Goal: Task Accomplishment & Management: Manage account settings

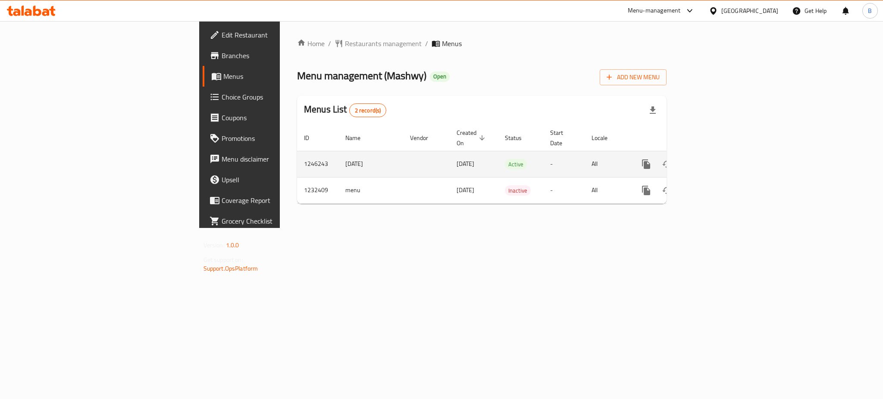
click at [714, 159] on icon "enhanced table" at bounding box center [708, 164] width 10 height 10
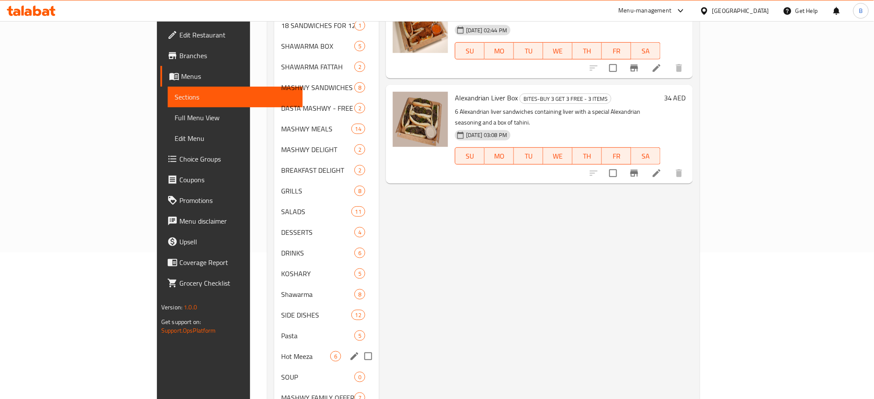
scroll to position [211, 0]
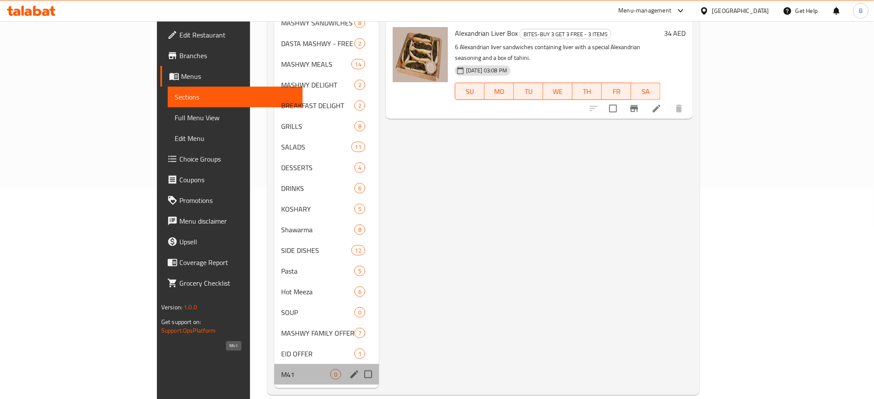
click at [281, 369] on span "M41" at bounding box center [305, 374] width 49 height 10
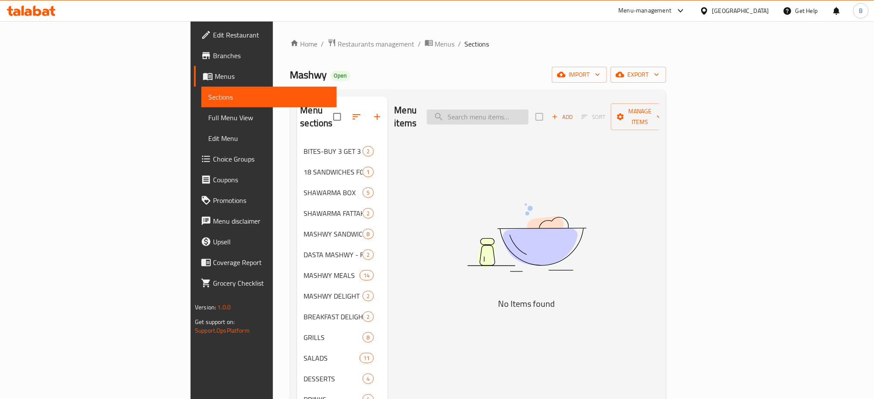
click at [529, 117] on input "search" at bounding box center [478, 117] width 102 height 15
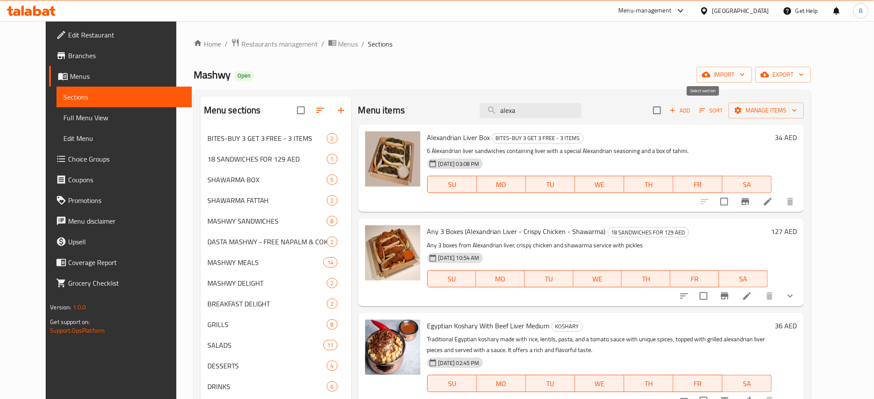
type input "alexa"
click at [666, 106] on input "checkbox" at bounding box center [657, 110] width 18 height 18
checkbox input "true"
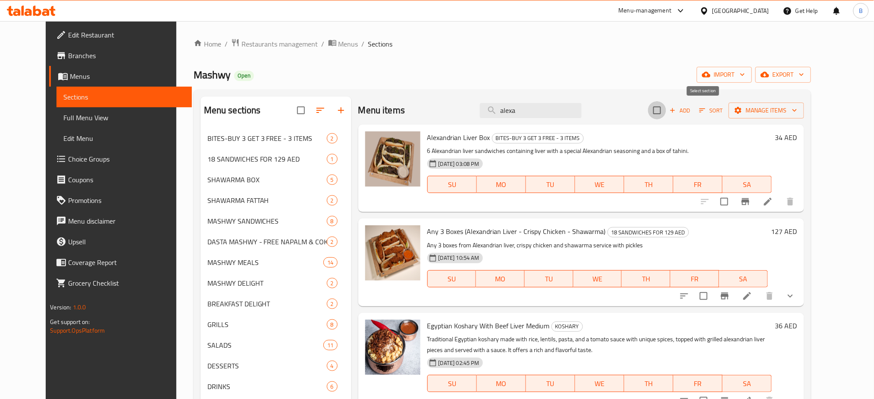
checkbox input "true"
click at [666, 111] on input "checkbox" at bounding box center [657, 110] width 18 height 18
checkbox input "false"
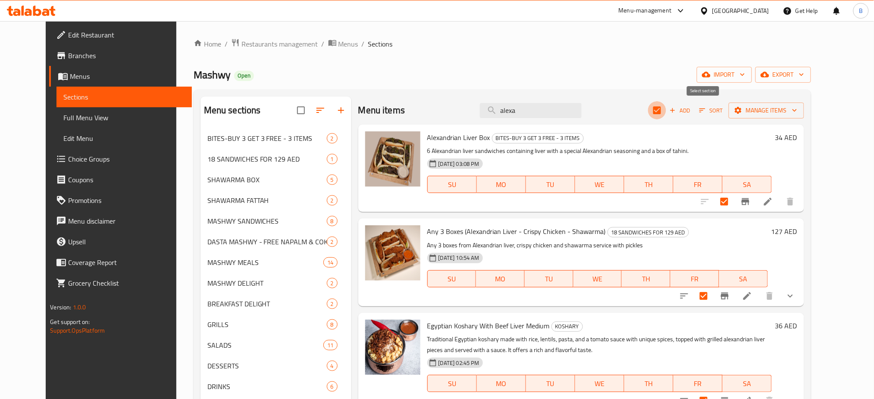
checkbox input "false"
click at [733, 205] on input "checkbox" at bounding box center [724, 202] width 18 height 18
checkbox input "true"
click at [799, 108] on icon "button" at bounding box center [794, 110] width 9 height 9
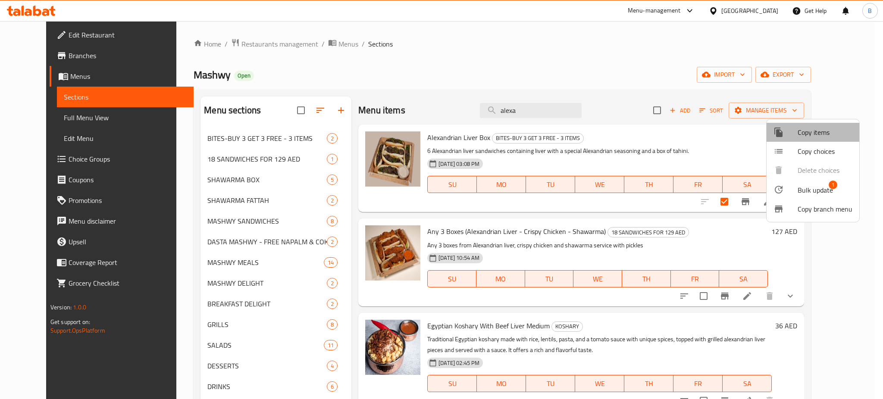
click at [833, 133] on span "Copy items" at bounding box center [825, 132] width 55 height 10
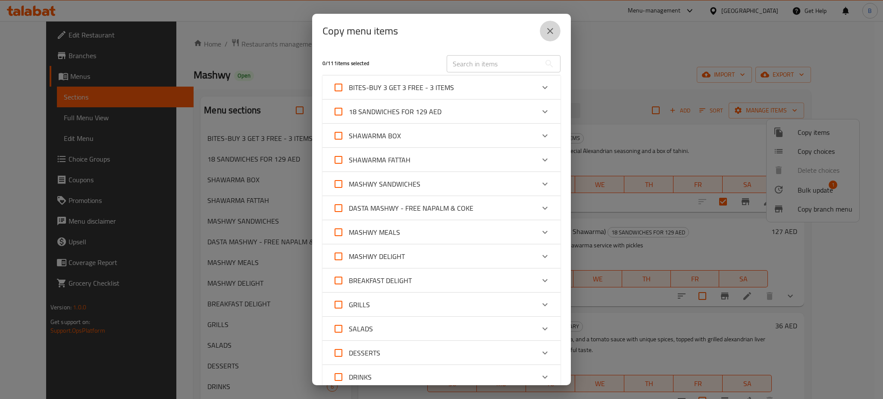
click at [552, 29] on icon "close" at bounding box center [550, 31] width 6 height 6
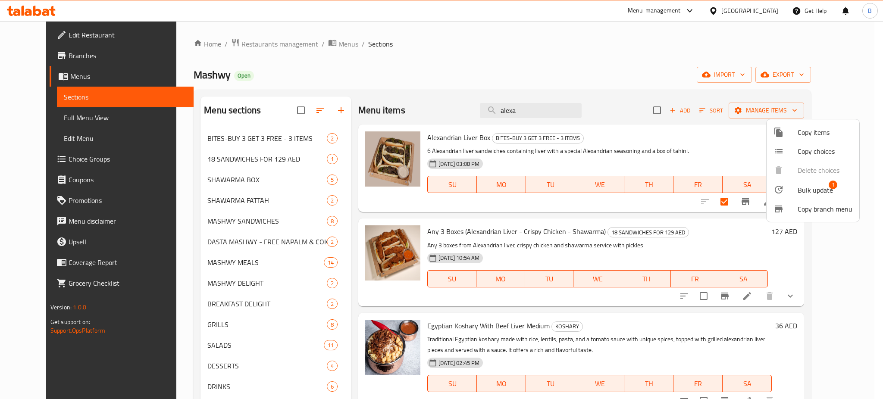
click at [406, 47] on div at bounding box center [441, 199] width 883 height 399
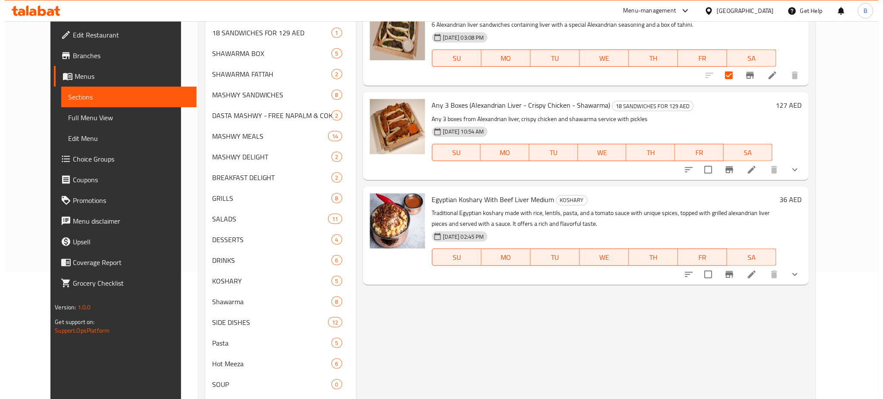
scroll to position [19, 0]
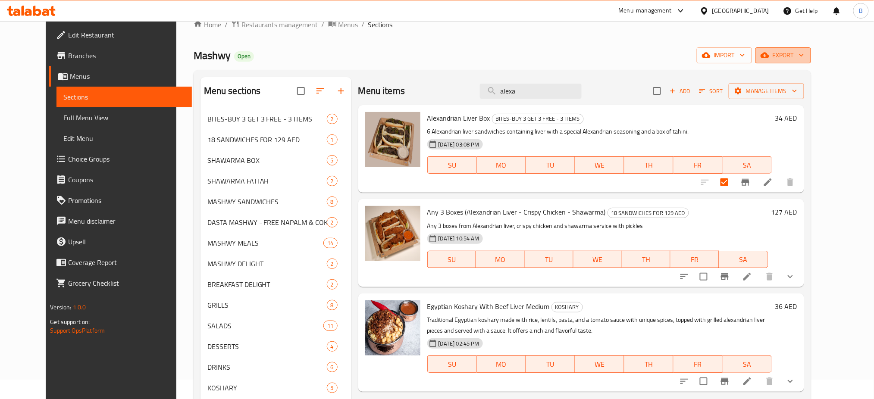
click at [804, 57] on span "export" at bounding box center [783, 55] width 42 height 11
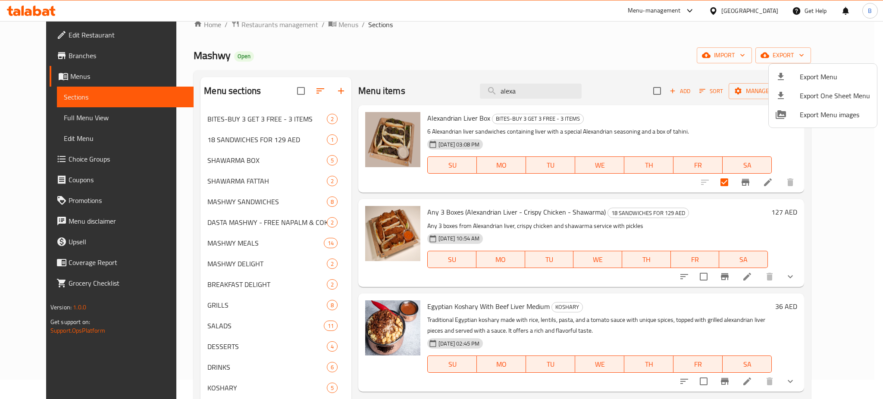
click at [783, 52] on div at bounding box center [441, 199] width 883 height 399
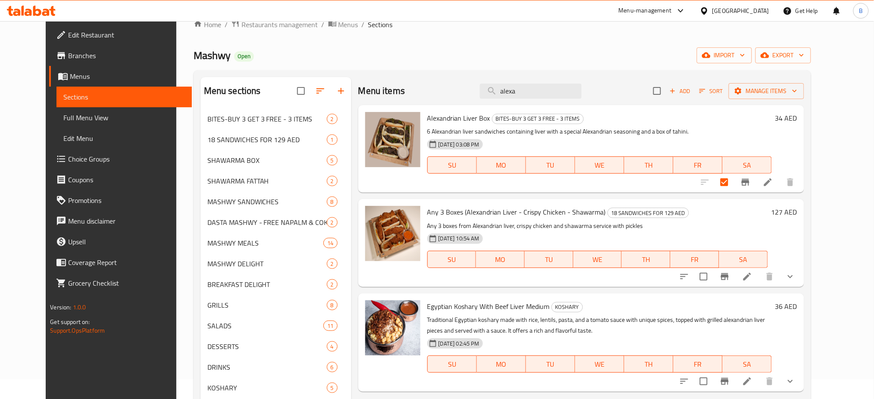
click at [804, 100] on div "Menu items alexa Add Sort Manage items" at bounding box center [581, 91] width 446 height 28
click at [797, 90] on span "Manage items" at bounding box center [766, 91] width 62 height 11
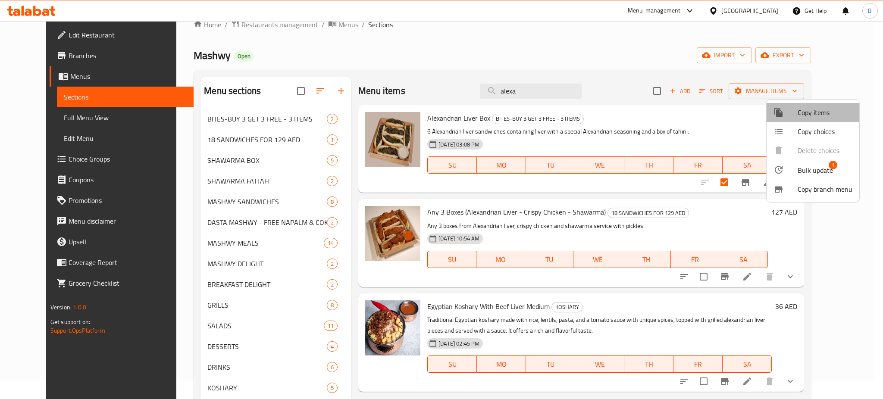
click at [836, 111] on span "Copy items" at bounding box center [825, 112] width 55 height 10
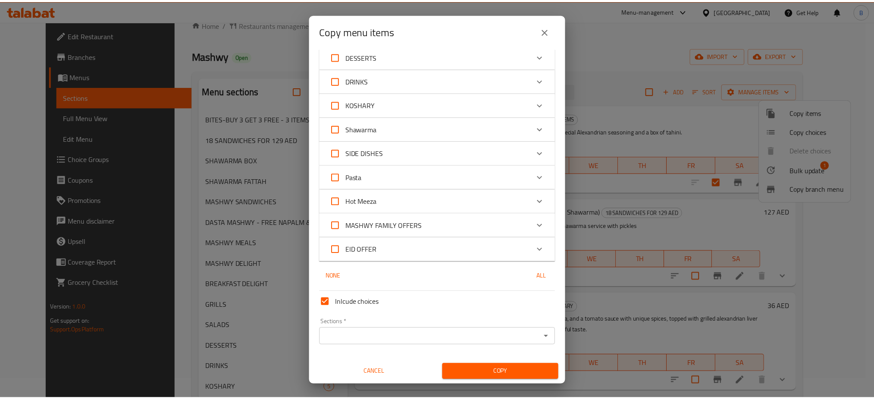
scroll to position [0, 0]
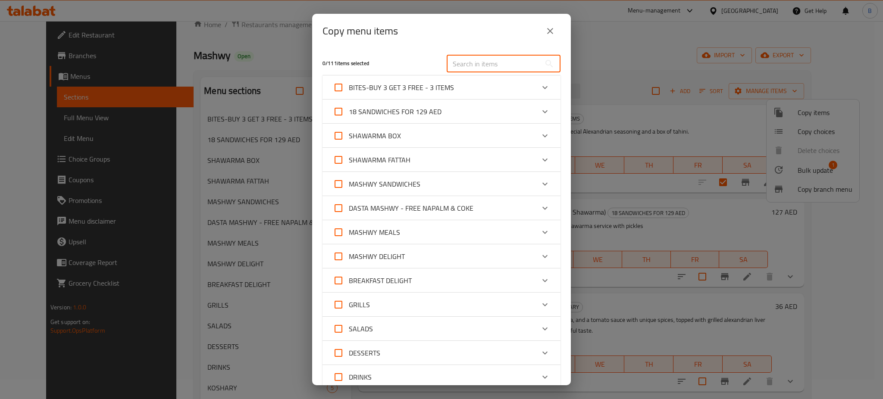
click at [529, 62] on input "text" at bounding box center [494, 63] width 94 height 17
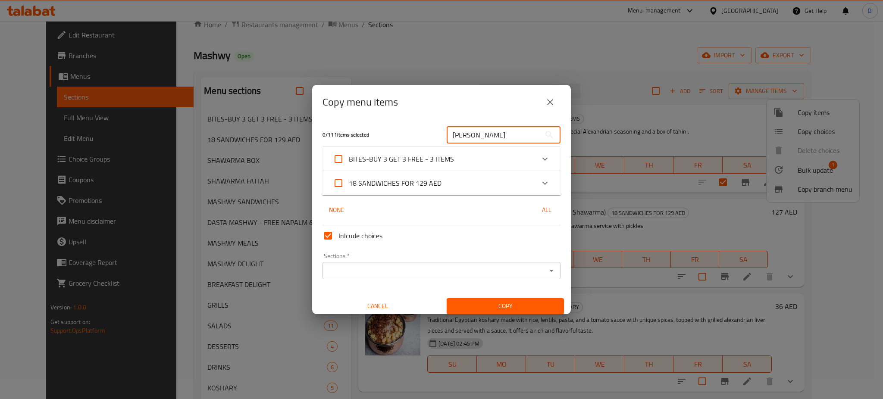
type input "alex"
click at [535, 164] on div "Expand" at bounding box center [545, 159] width 21 height 21
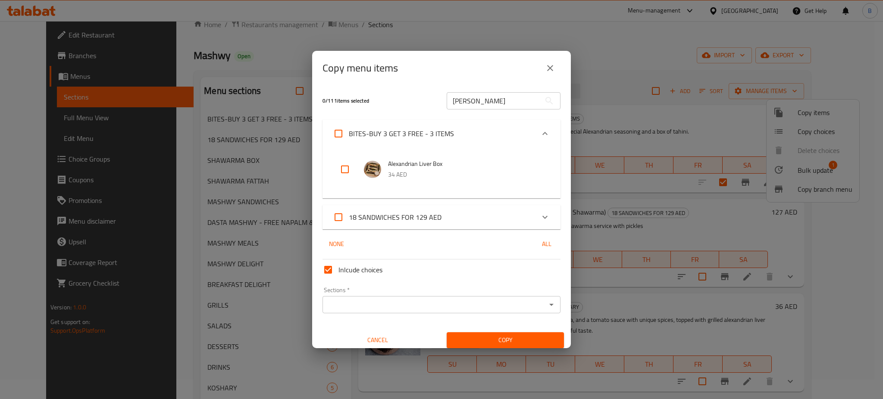
click at [344, 170] on input "checkbox" at bounding box center [345, 169] width 21 height 21
checkbox input "true"
click at [505, 343] on span "Copy" at bounding box center [505, 340] width 103 height 11
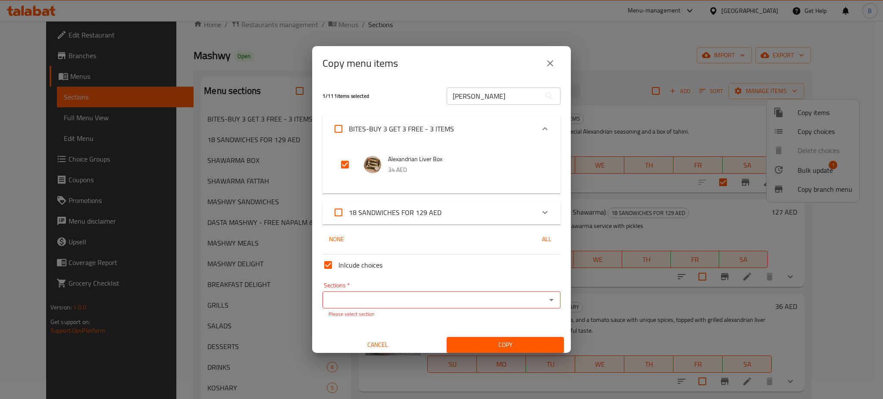
click at [413, 289] on div "Sections   * Sections * Please select section" at bounding box center [441, 300] width 238 height 36
click at [418, 309] on div "Sections   * Sections * Please select section" at bounding box center [441, 300] width 238 height 36
click at [455, 306] on input "Sections   *" at bounding box center [434, 300] width 219 height 12
click at [410, 320] on li "M41" at bounding box center [436, 322] width 229 height 16
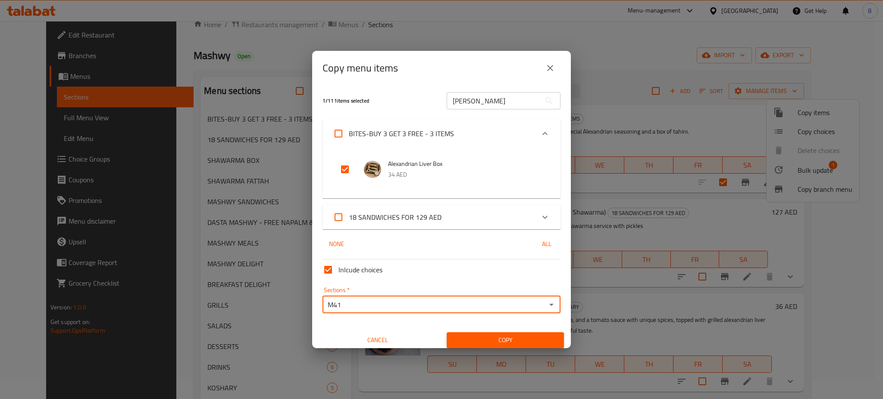
type input "M41"
click at [507, 344] on span "Copy" at bounding box center [505, 340] width 103 height 11
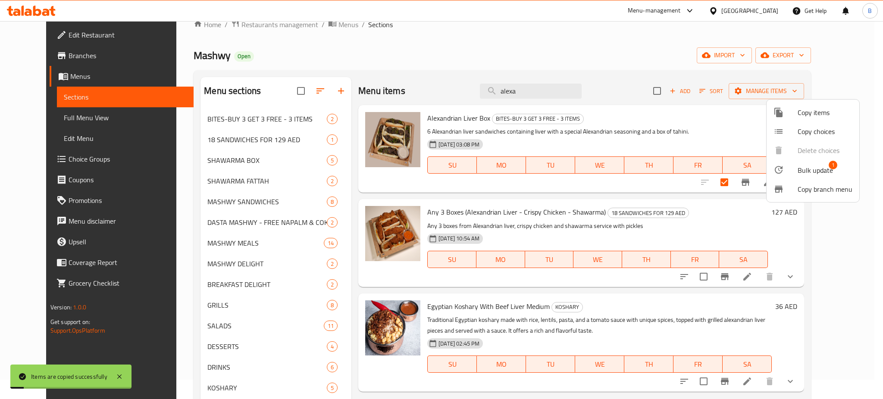
checkbox input "true"
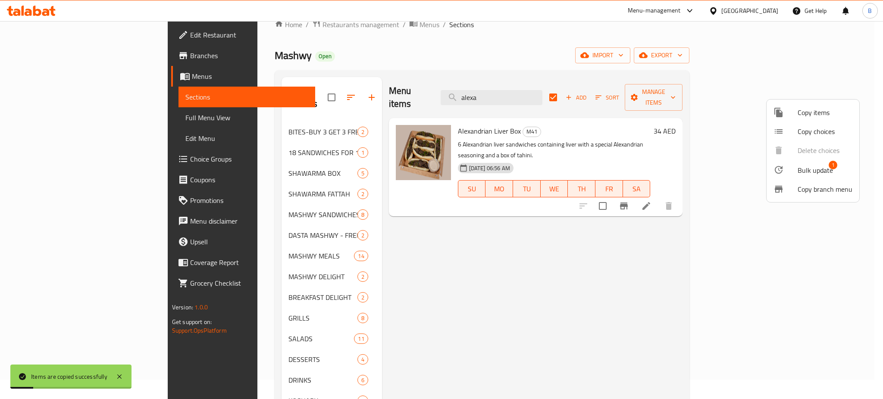
click at [443, 329] on div at bounding box center [441, 199] width 883 height 399
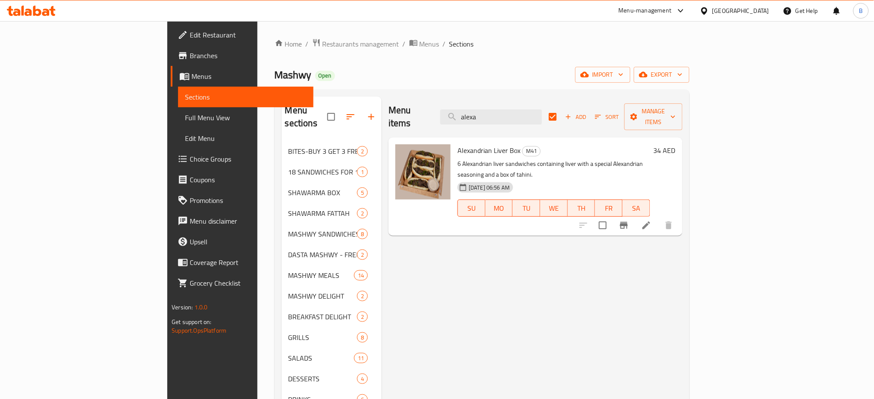
click at [447, 296] on div "Menu items alexa Add Sort Manage items Alexandrian Liver Box M41 6 Alexandrian …" at bounding box center [532, 348] width 300 height 503
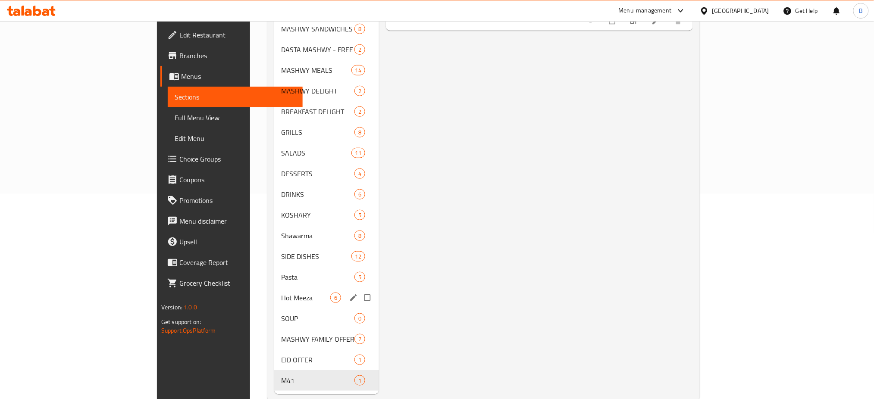
scroll to position [211, 0]
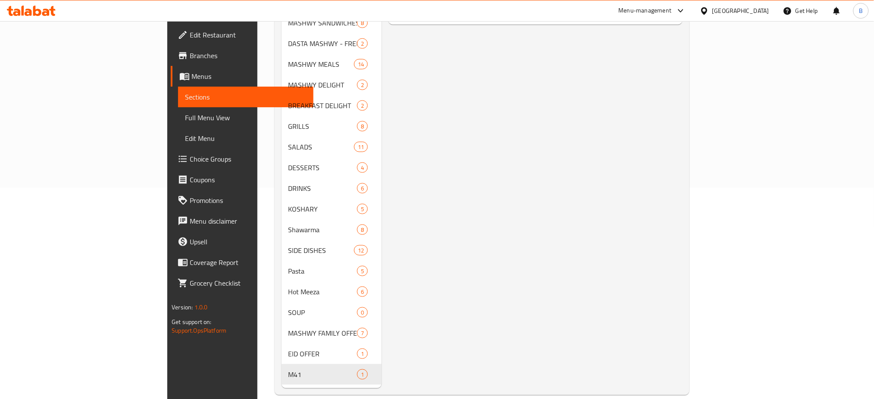
click at [416, 322] on div "Menu items Add Sort Manage items Alexandrian Liver Box M41 6 Alexandrian liver …" at bounding box center [532, 136] width 300 height 503
click at [190, 56] on span "Branches" at bounding box center [248, 55] width 117 height 10
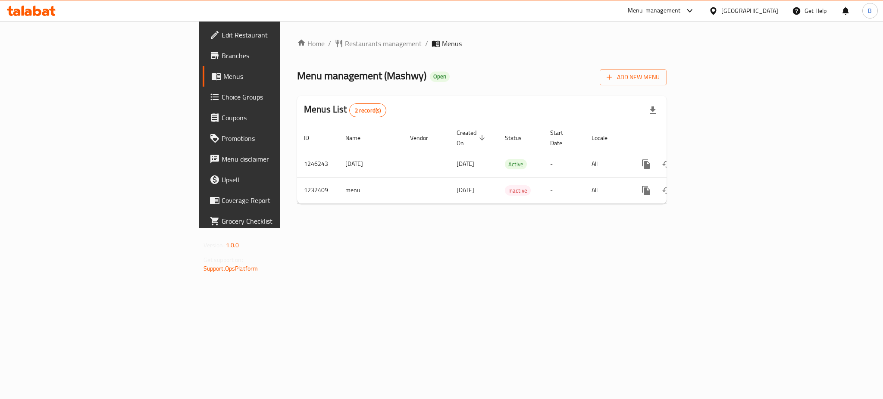
click at [579, 228] on div "Home / Restaurants management / Menus Menu management ( Mashwy ) Open Add New M…" at bounding box center [482, 124] width 404 height 207
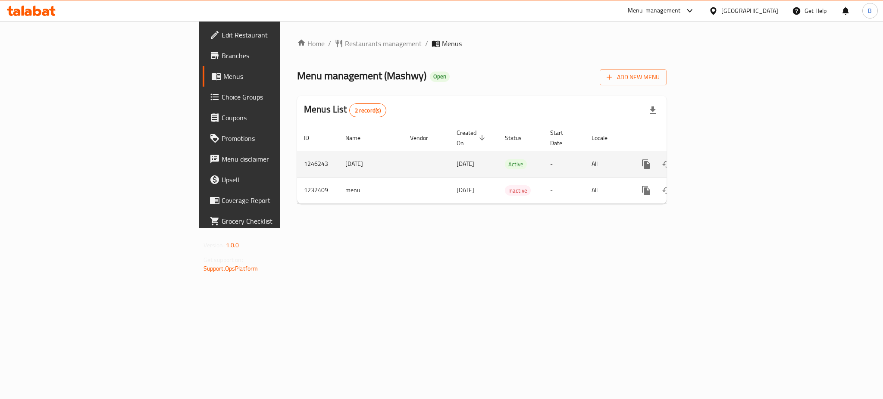
click at [714, 159] on icon "enhanced table" at bounding box center [708, 164] width 10 height 10
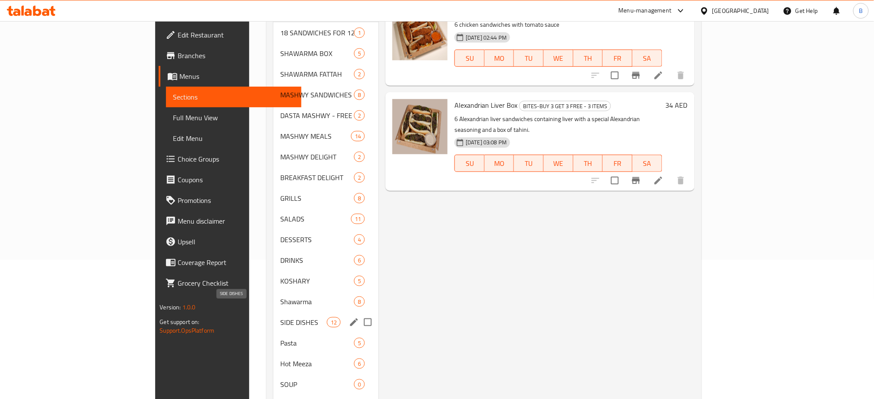
scroll to position [211, 0]
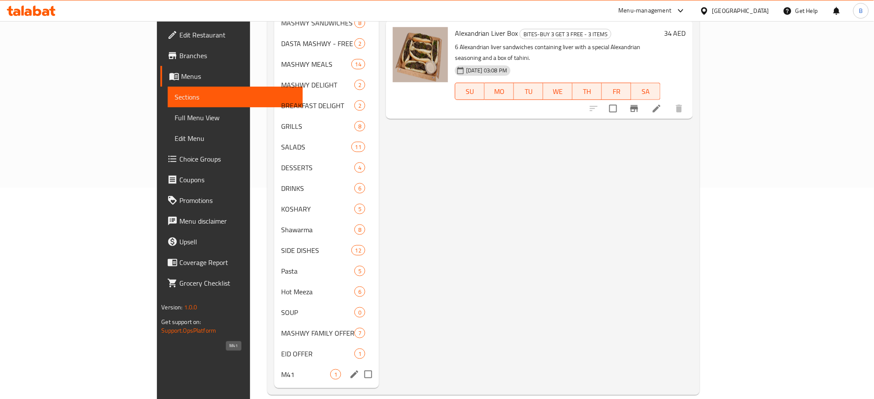
click at [281, 369] on span "M41" at bounding box center [305, 374] width 49 height 10
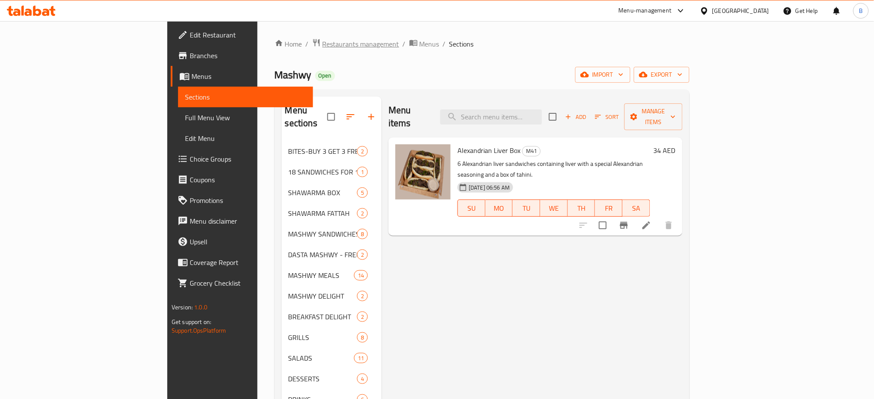
click at [322, 47] on span "Restaurants management" at bounding box center [360, 44] width 77 height 10
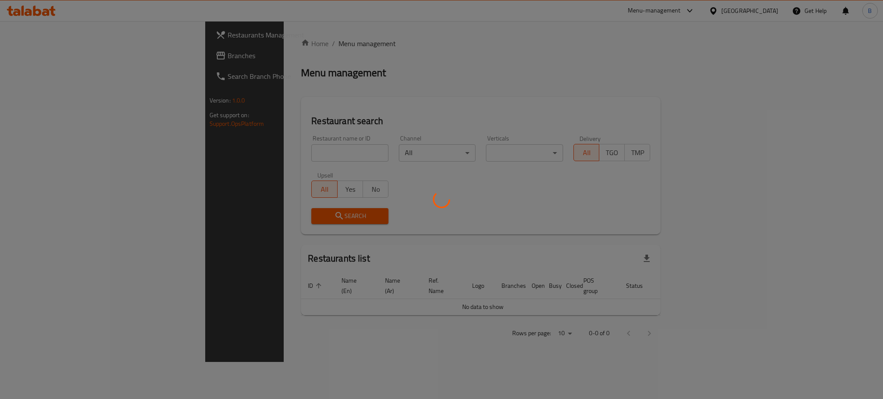
click at [264, 155] on div at bounding box center [441, 199] width 883 height 399
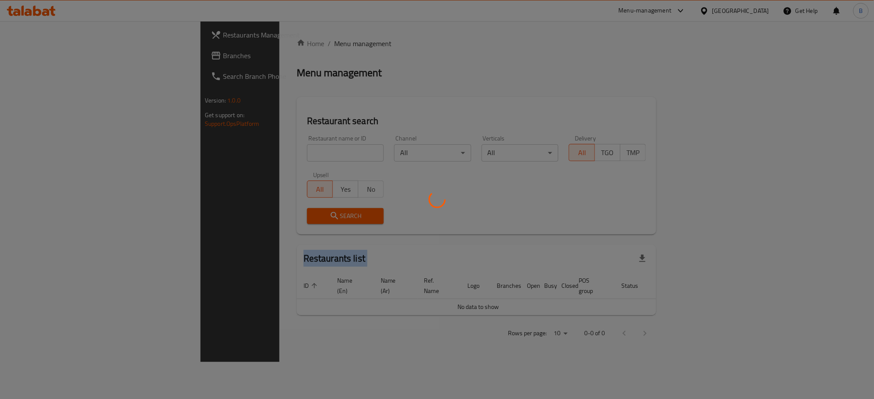
click at [264, 155] on div at bounding box center [437, 199] width 874 height 399
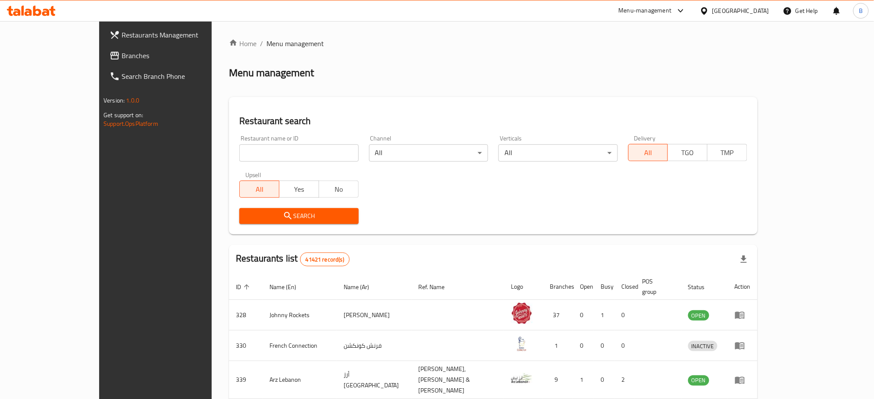
click at [264, 155] on input "search" at bounding box center [298, 152] width 119 height 17
click button "Search" at bounding box center [298, 216] width 119 height 16
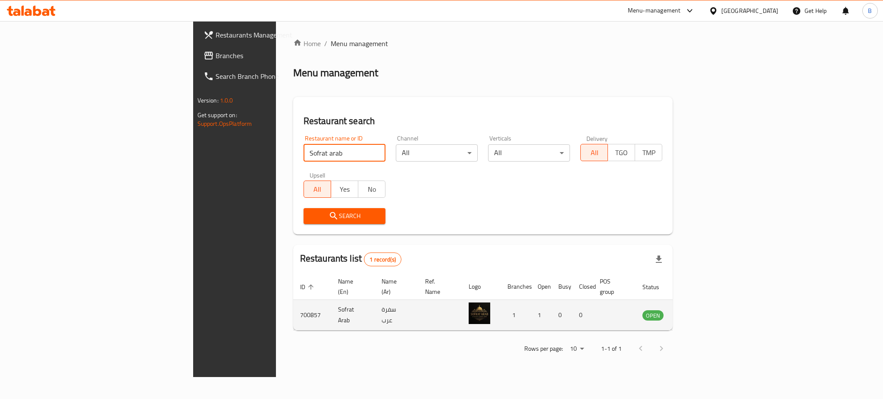
click at [293, 307] on td "700857" at bounding box center [312, 315] width 38 height 31
click at [293, 306] on td "700857" at bounding box center [312, 315] width 38 height 31
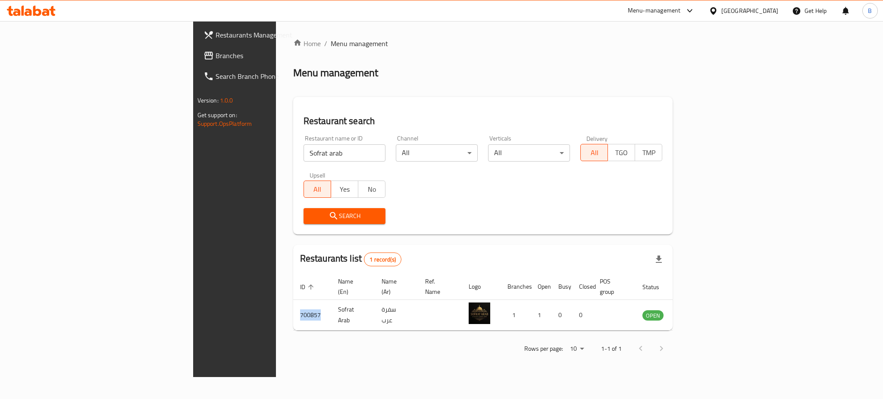
copy td "700857"
click at [304, 152] on input "Sofrat arab" at bounding box center [345, 152] width 82 height 17
type input "yalla falafel"
click button "Search" at bounding box center [345, 216] width 82 height 16
